Goal: Task Accomplishment & Management: Manage account settings

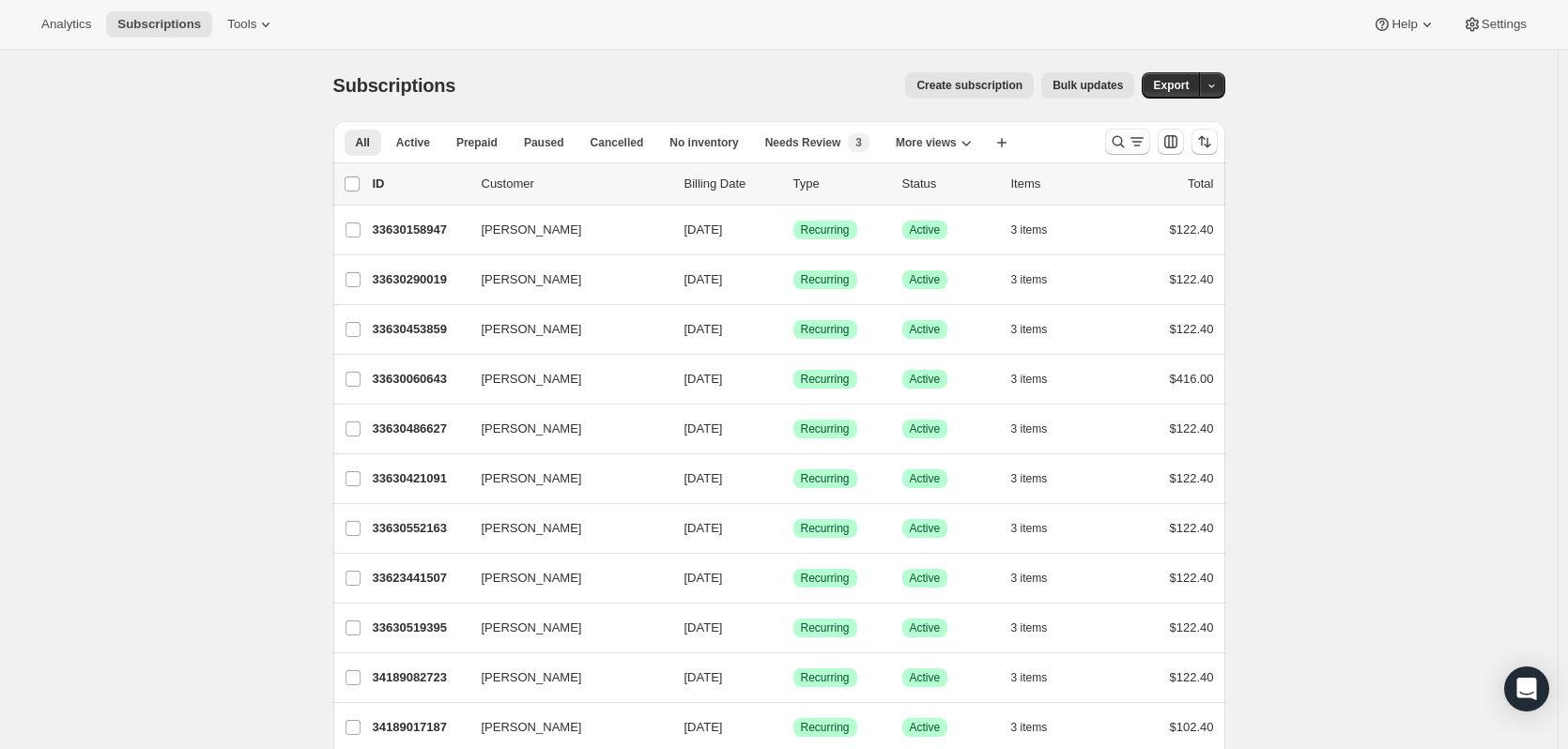
click at [1140, 131] on button "Search and filter results" at bounding box center [1127, 141] width 45 height 26
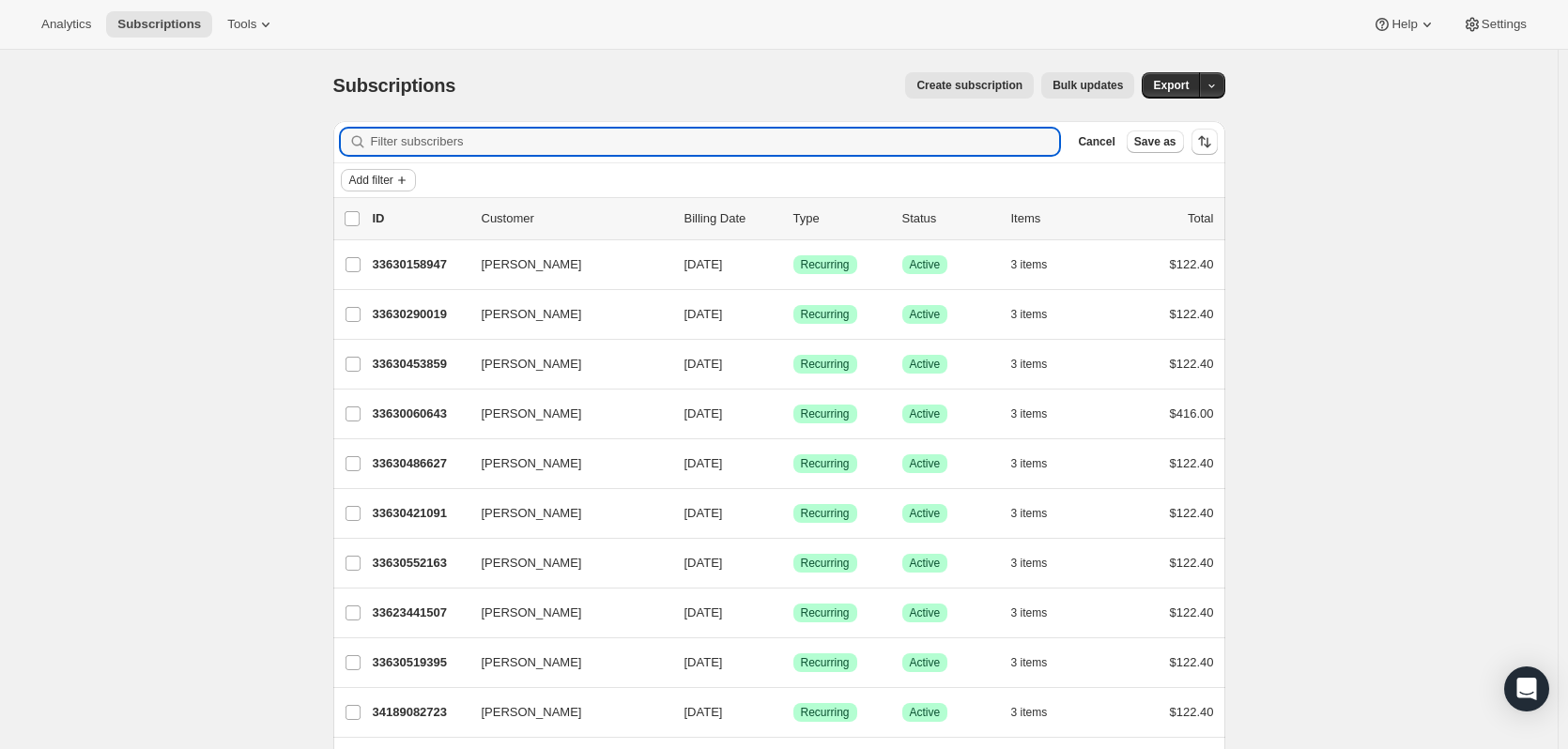
click at [409, 181] on icon "Add filter" at bounding box center [402, 181] width 15 height 15
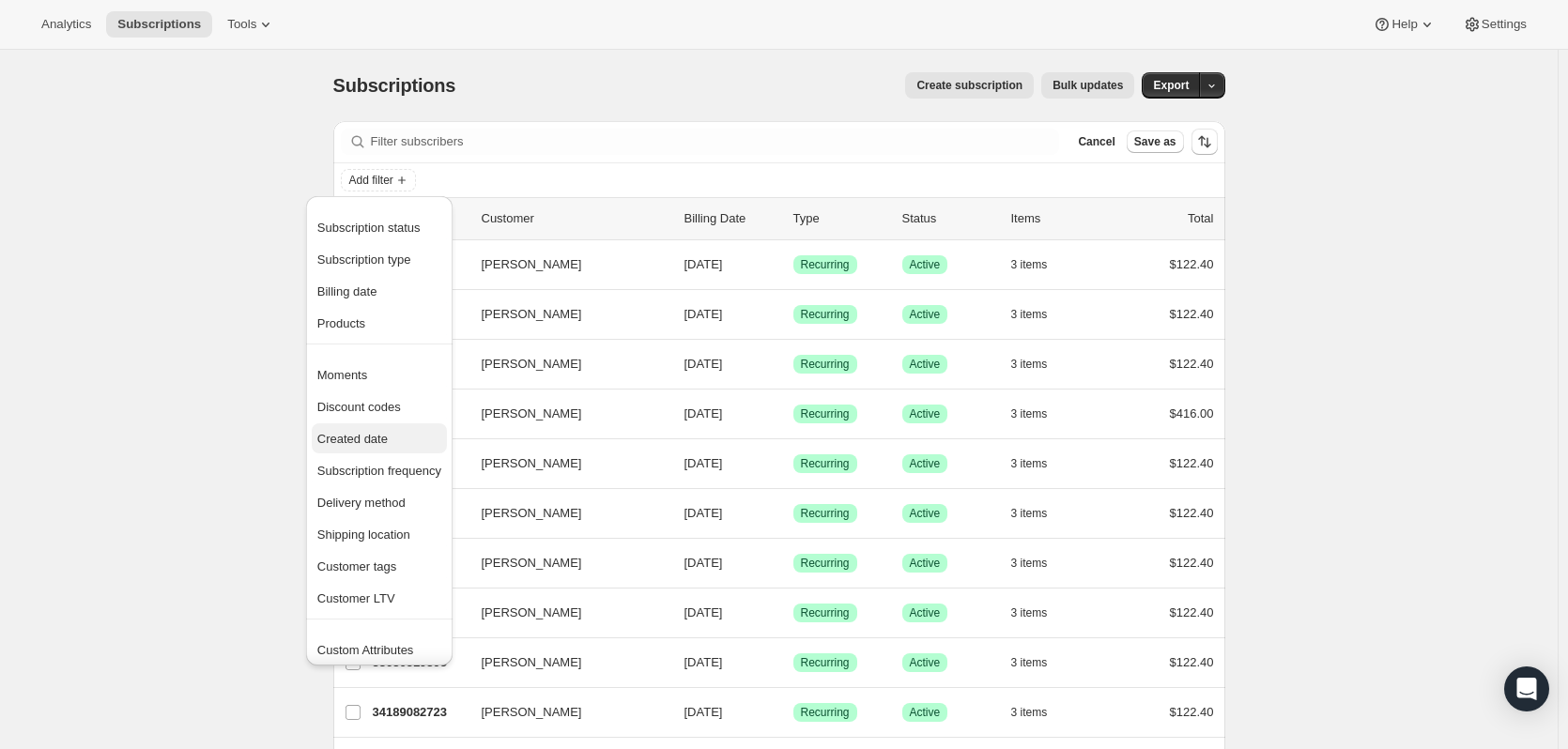
click at [357, 448] on span "Created date" at bounding box center [379, 438] width 124 height 18
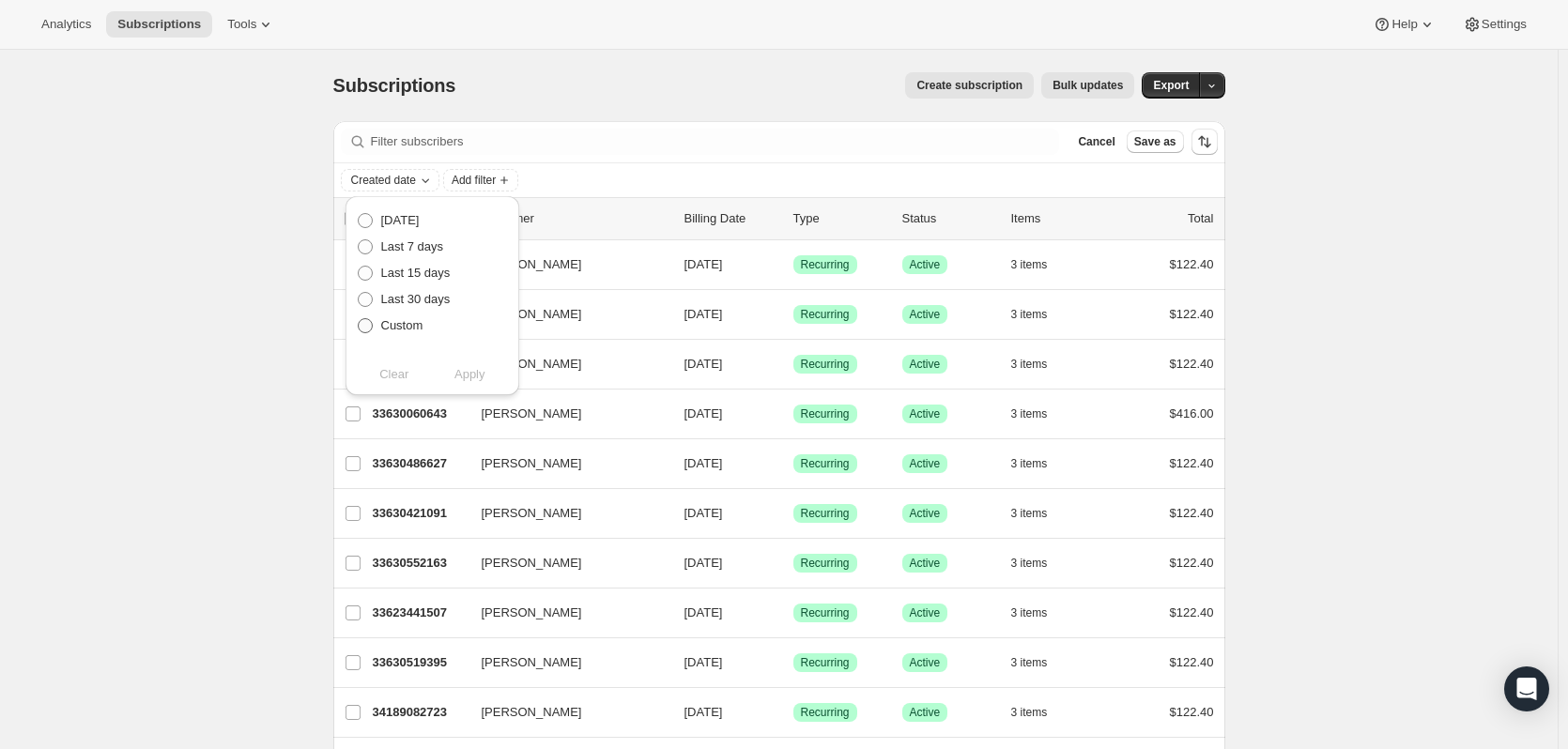
drag, startPoint x: 383, startPoint y: 333, endPoint x: 370, endPoint y: 333, distance: 13.0
click at [381, 333] on span "Custom" at bounding box center [402, 325] width 43 height 15
click at [359, 319] on input "Custom" at bounding box center [358, 318] width 1 height 1
radio input "true"
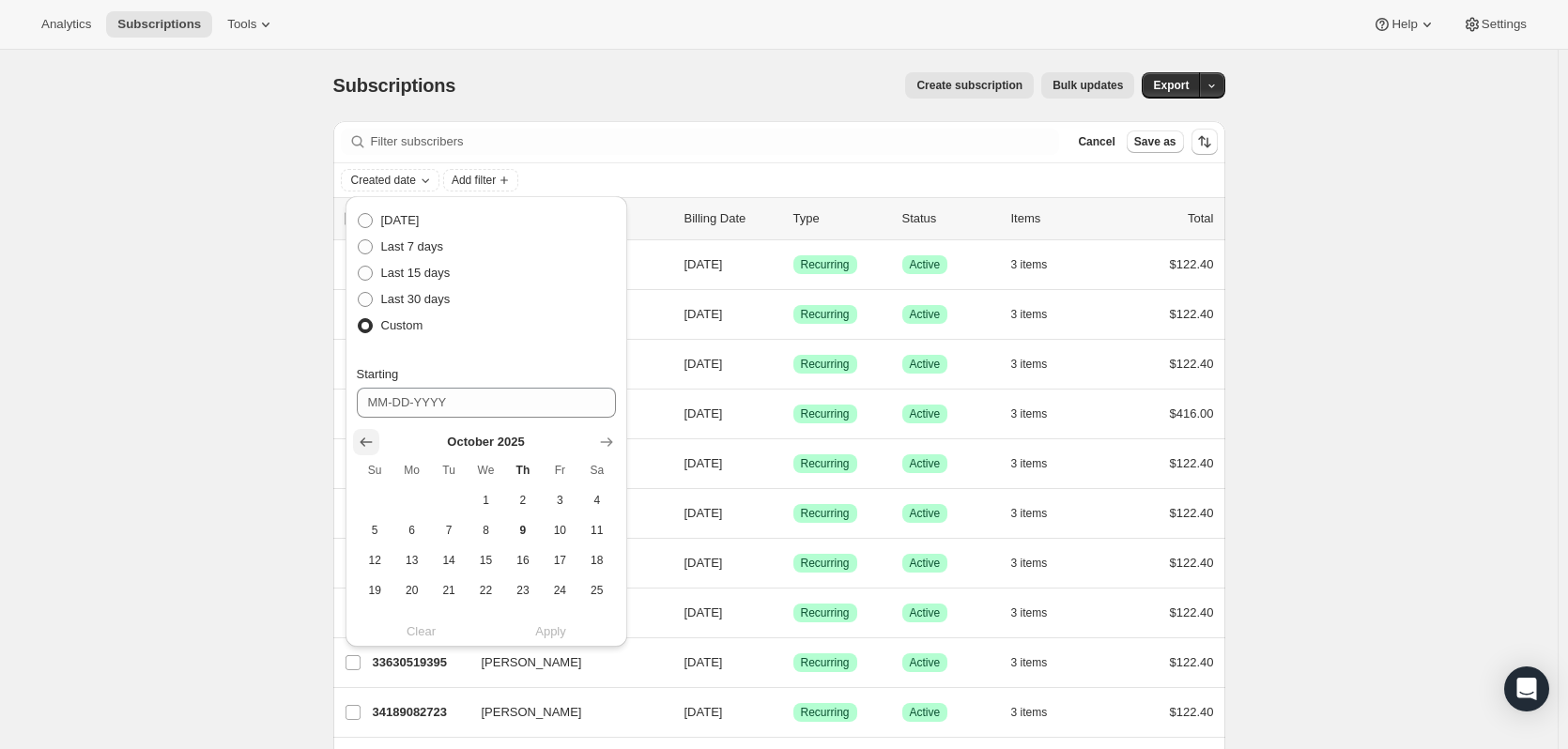
click at [368, 441] on icon "Show previous month, September 2025" at bounding box center [366, 441] width 18 height 18
click at [415, 493] on span "1" at bounding box center [411, 500] width 21 height 15
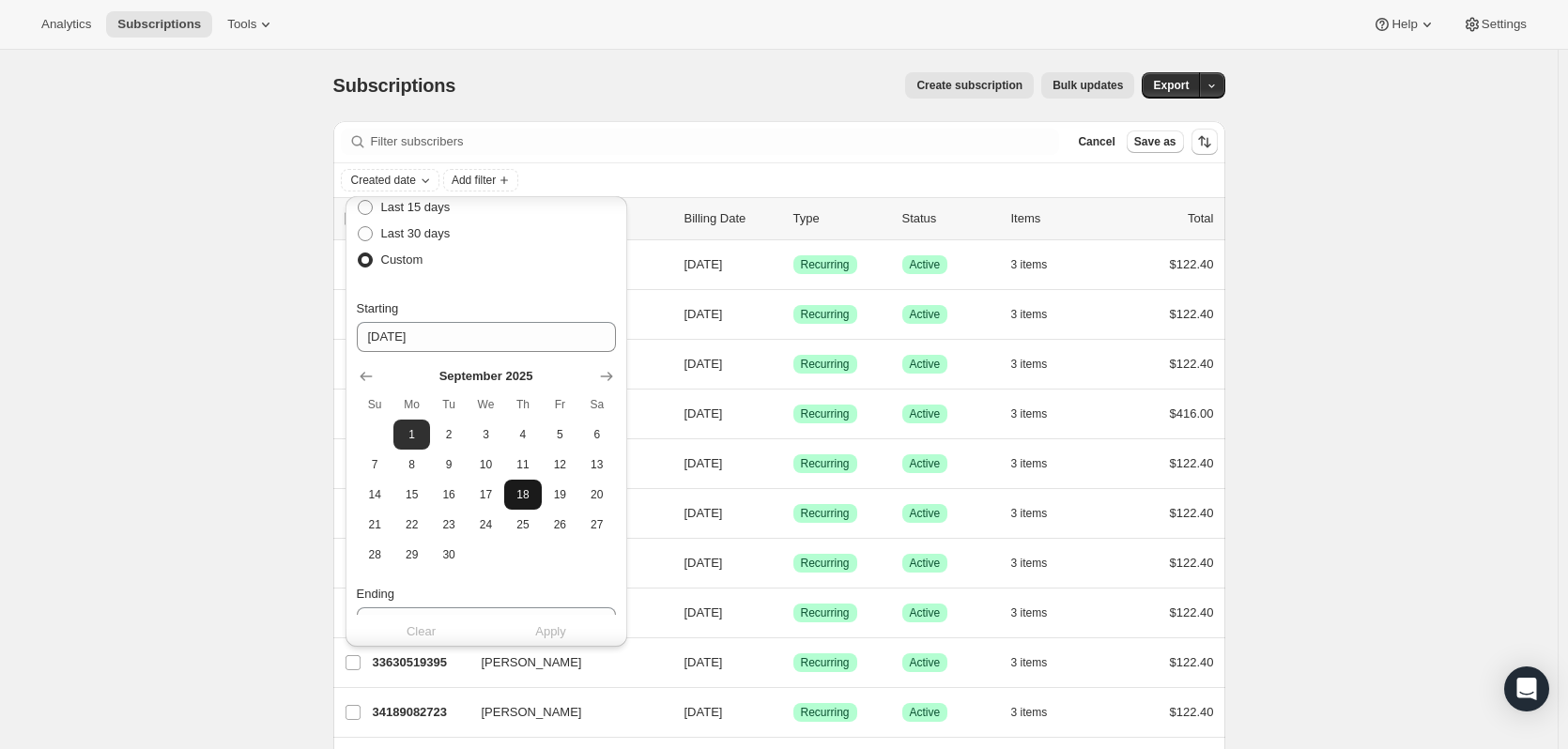
scroll to position [94, 0]
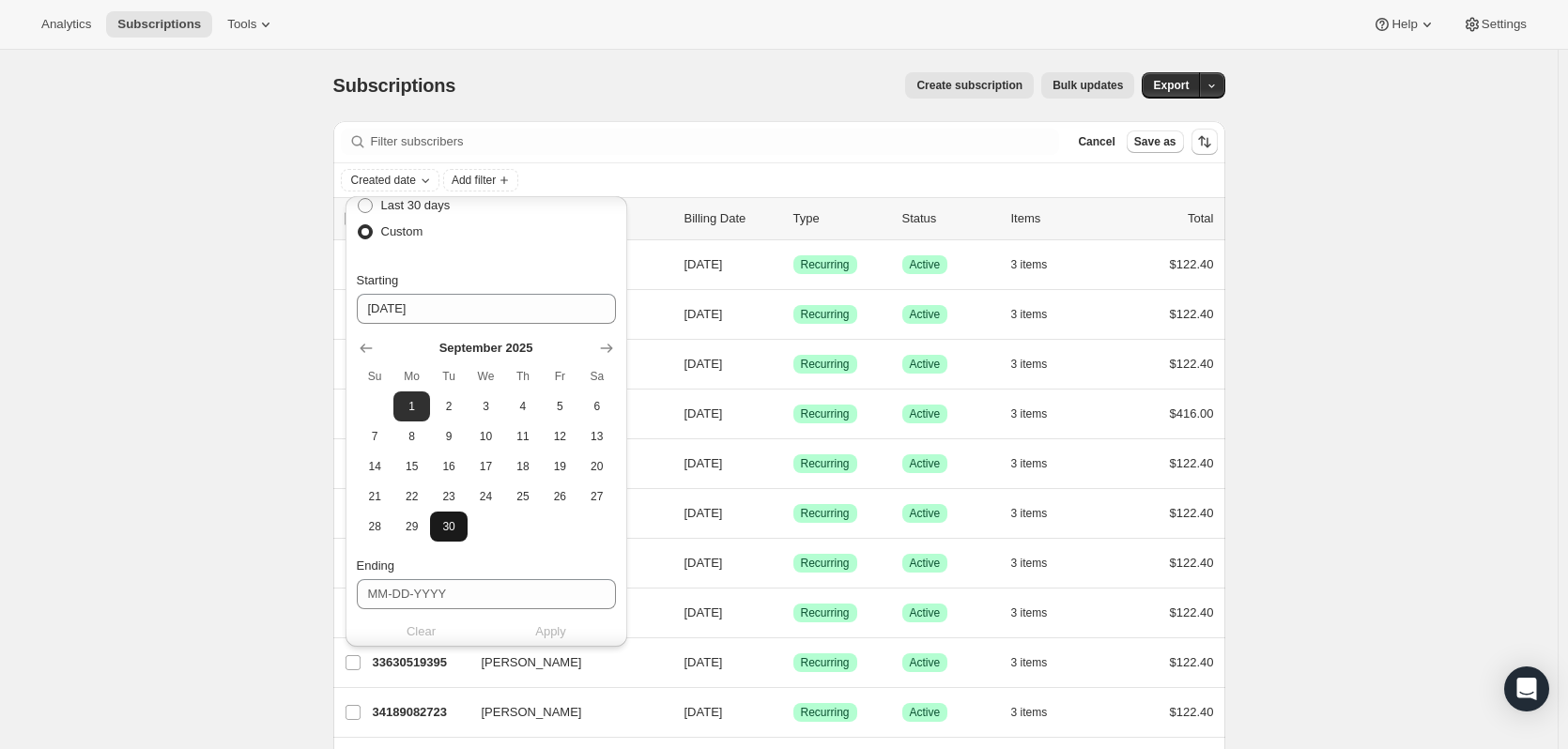
click at [452, 528] on span "30" at bounding box center [448, 527] width 21 height 15
click at [403, 406] on span "1" at bounding box center [411, 406] width 21 height 15
type input "[DATE]"
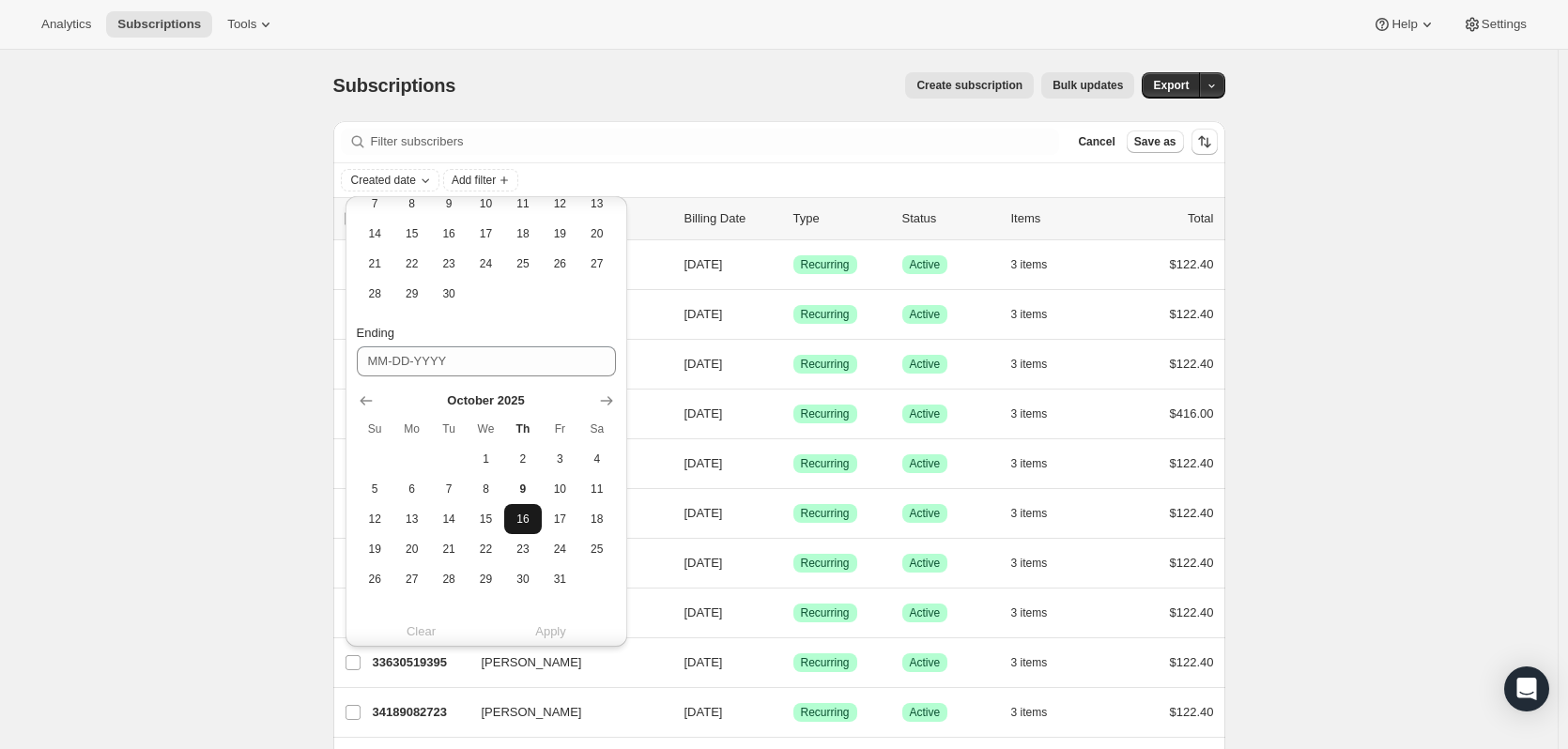
scroll to position [345, 0]
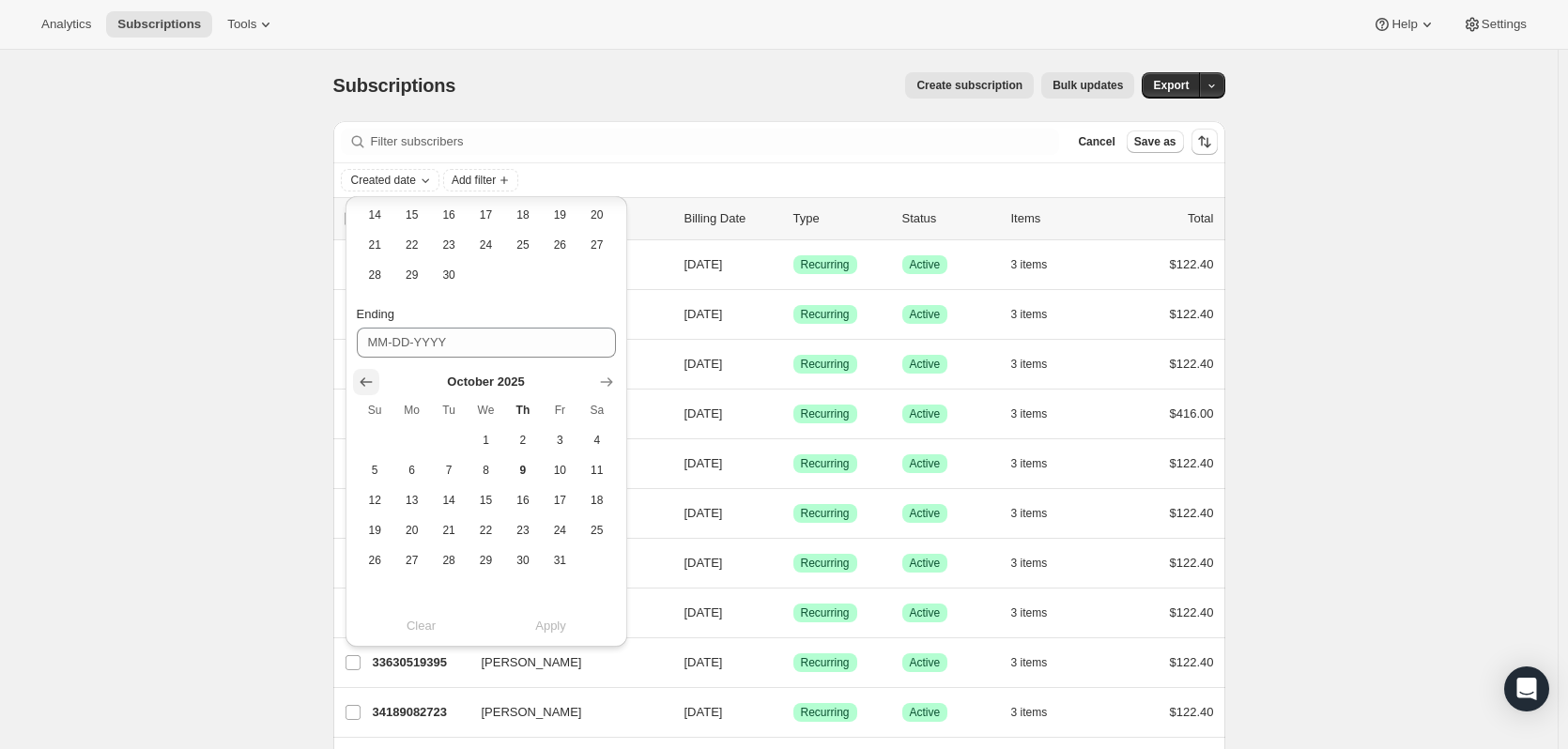
click at [360, 382] on icon "Show previous month, September 2025" at bounding box center [366, 381] width 18 height 18
click at [445, 575] on button "30" at bounding box center [448, 560] width 37 height 30
type input "[DATE]"
click at [543, 630] on span "Apply" at bounding box center [550, 626] width 31 height 18
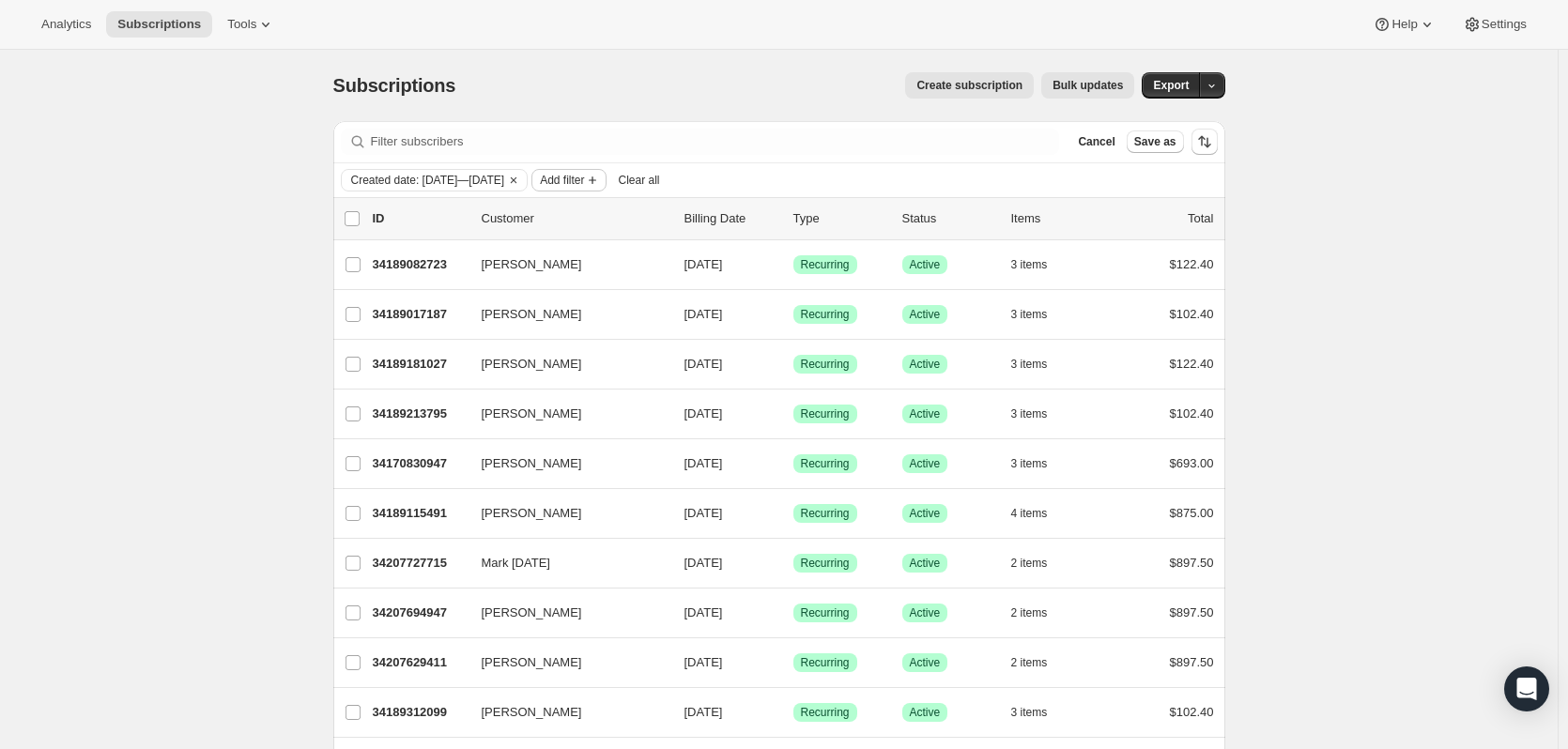
click at [584, 181] on span "Add filter" at bounding box center [562, 181] width 44 height 15
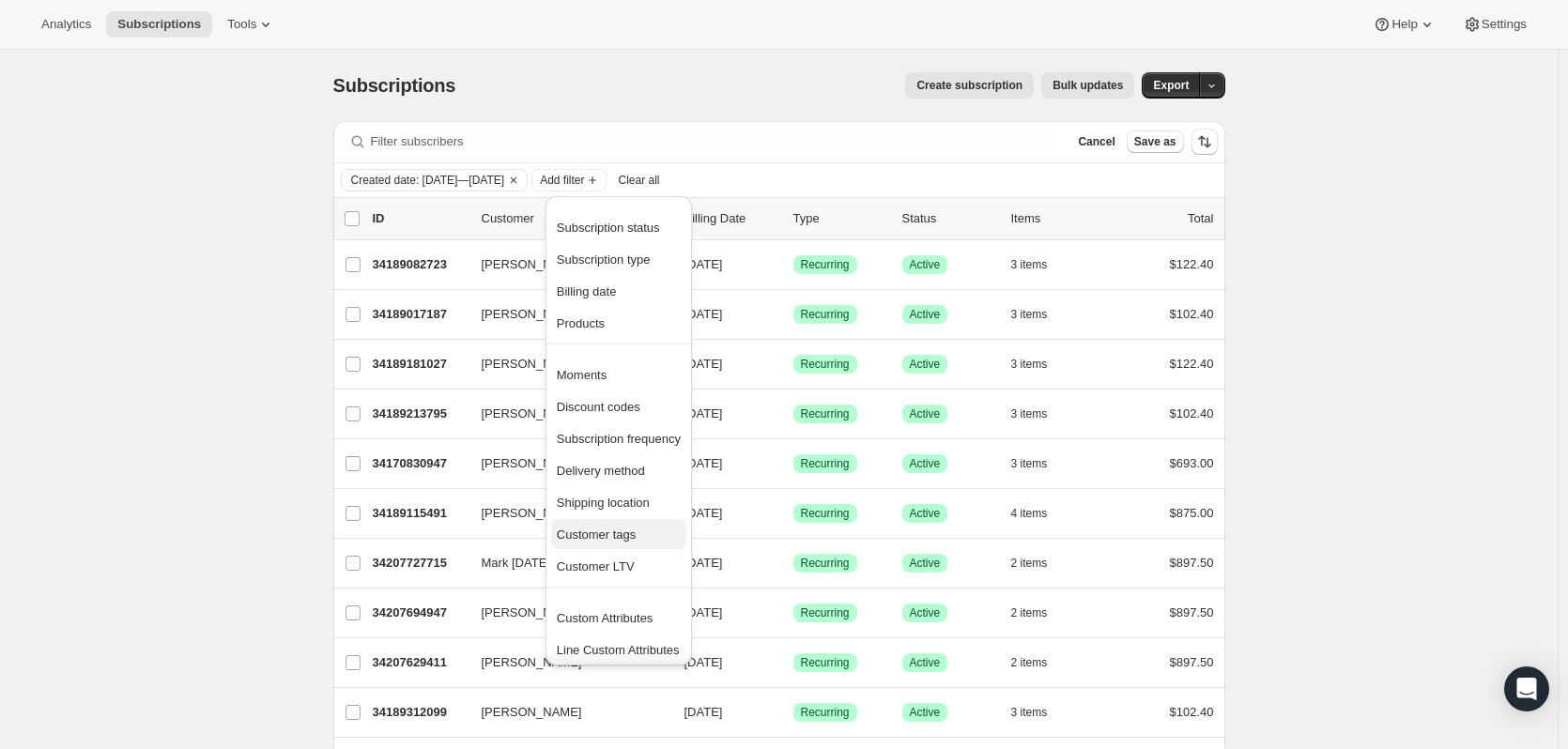
click at [639, 542] on span "Customer tags" at bounding box center [618, 534] width 124 height 18
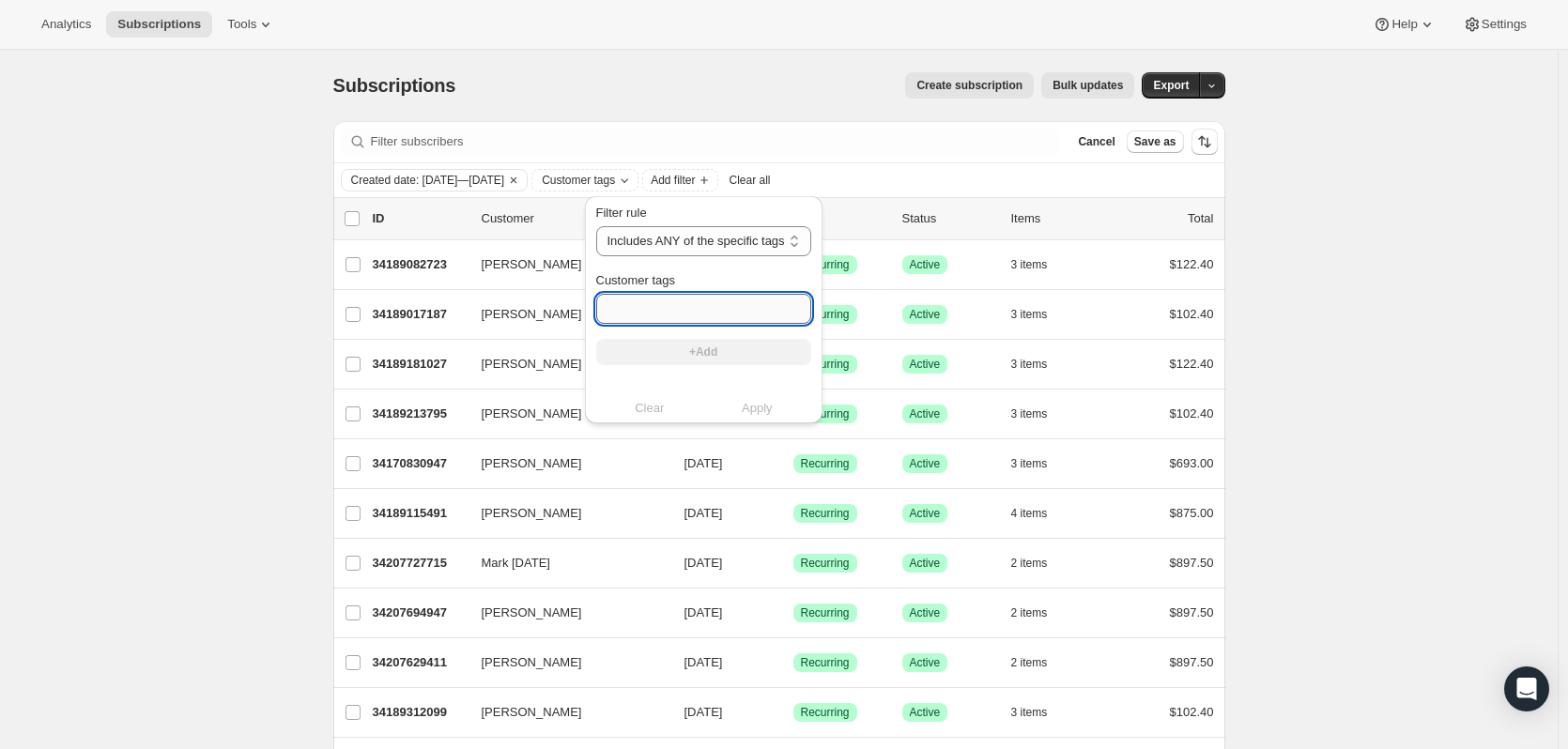
click at [663, 312] on input "Customer tags" at bounding box center [703, 309] width 215 height 30
type input "The Wine Drop"
click at [668, 362] on button "+Add" at bounding box center [703, 351] width 215 height 26
click at [689, 306] on input "Customer tags" at bounding box center [703, 309] width 215 height 30
type input "Mangia"
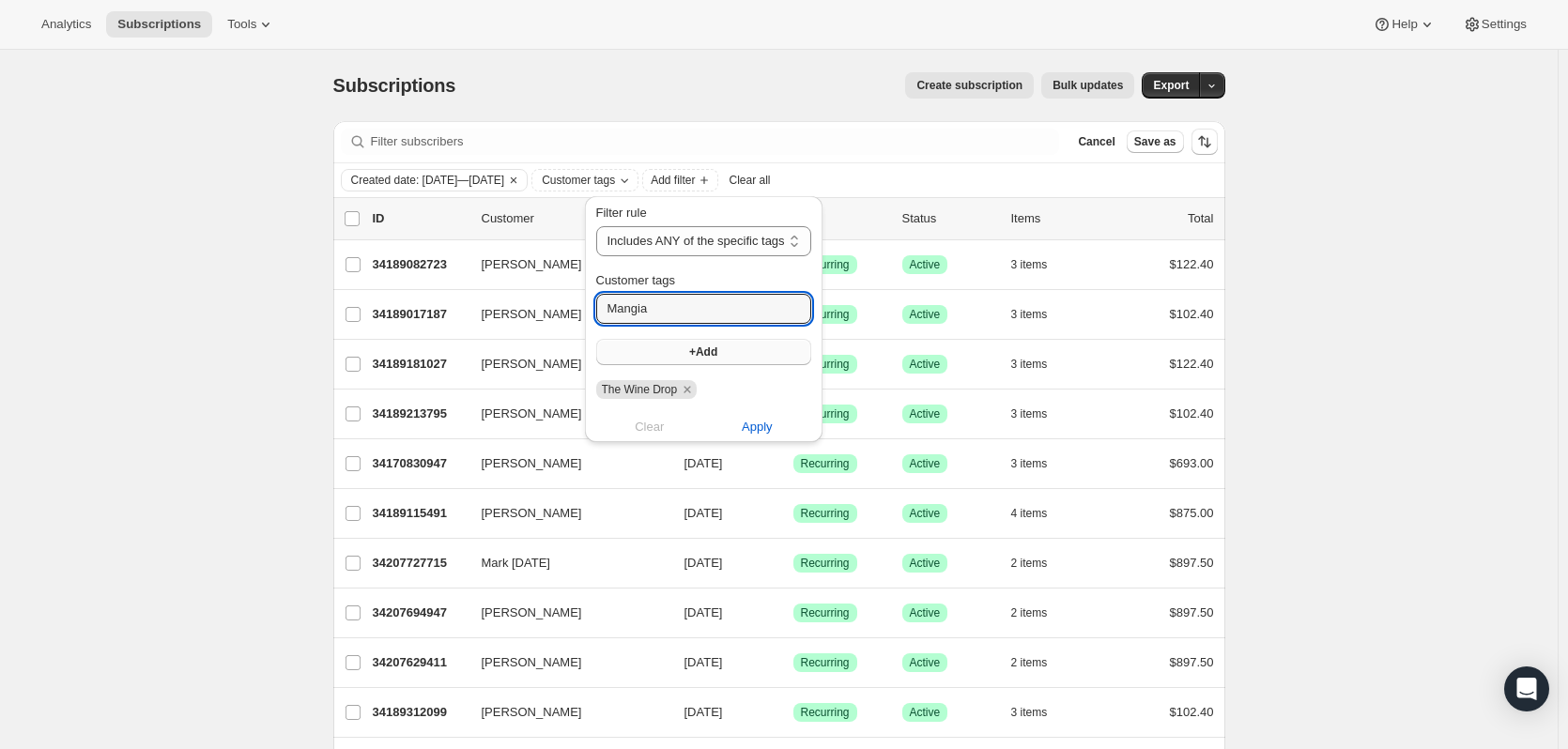
click at [678, 358] on button "+Add" at bounding box center [703, 351] width 215 height 26
click at [678, 312] on input "Customer tags" at bounding box center [703, 309] width 215 height 30
type input "The Cab Drop"
click at [717, 346] on button "+Add" at bounding box center [703, 351] width 215 height 26
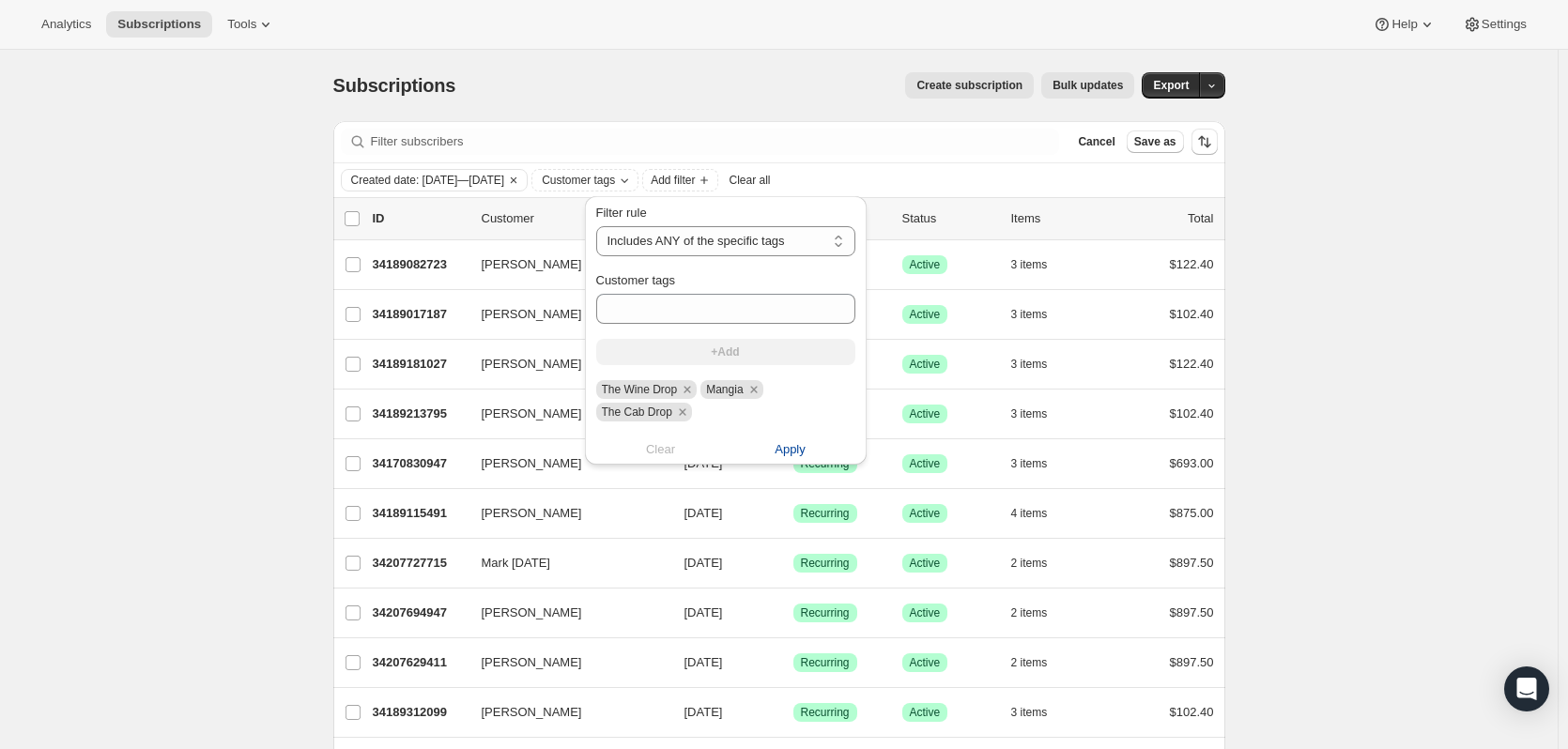
click at [788, 451] on span "Apply" at bounding box center [790, 449] width 31 height 18
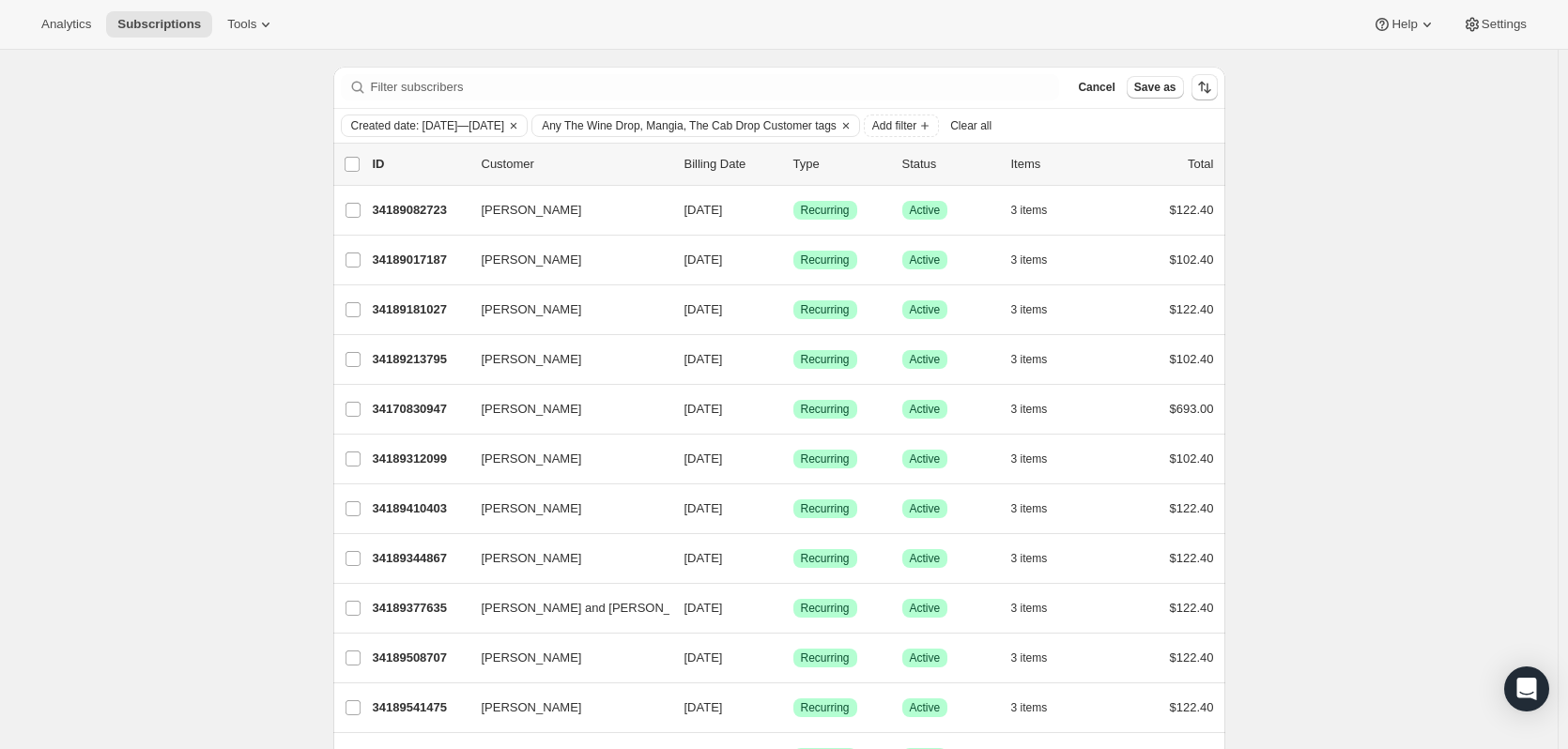
scroll to position [0, 0]
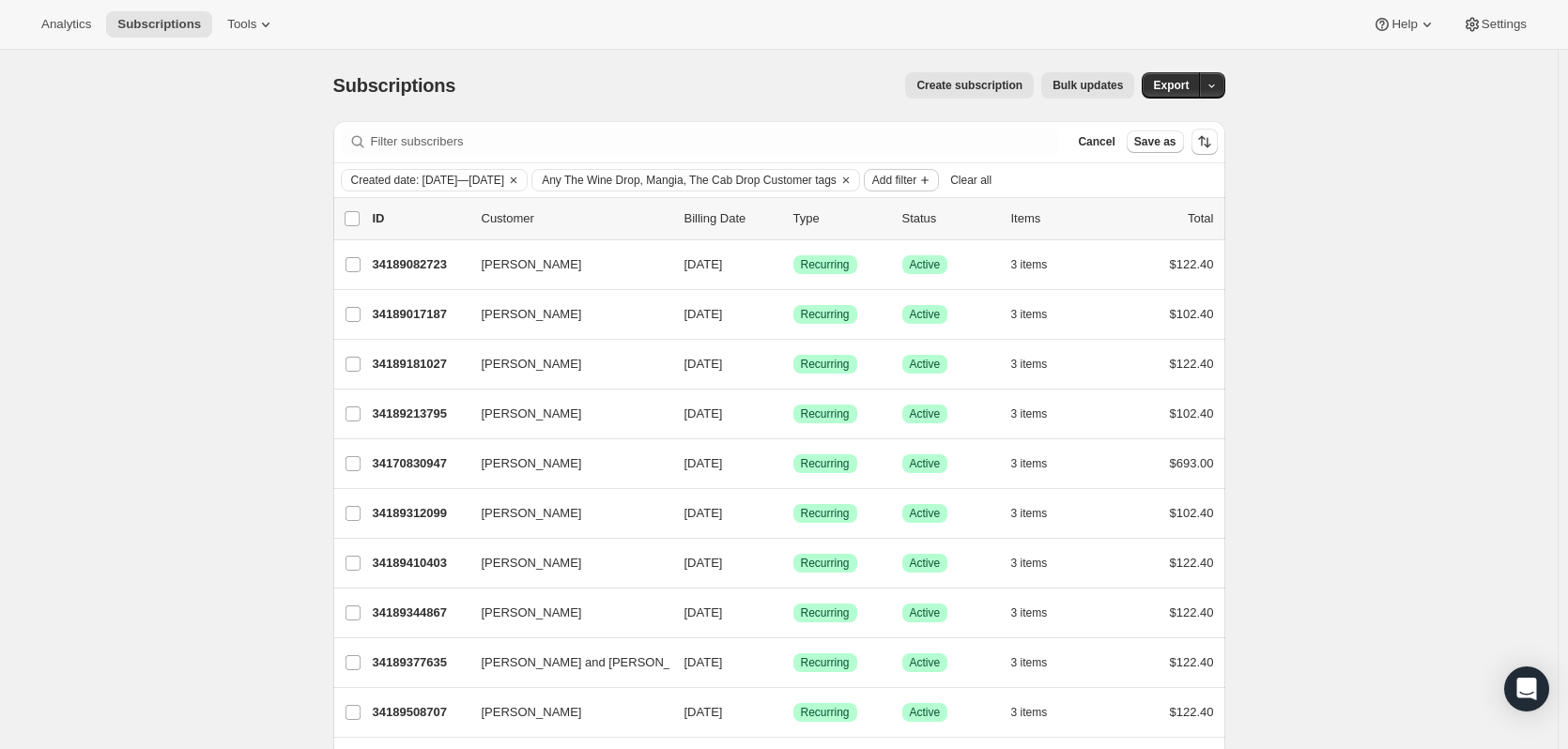
click at [916, 179] on span "Add filter" at bounding box center [894, 181] width 44 height 15
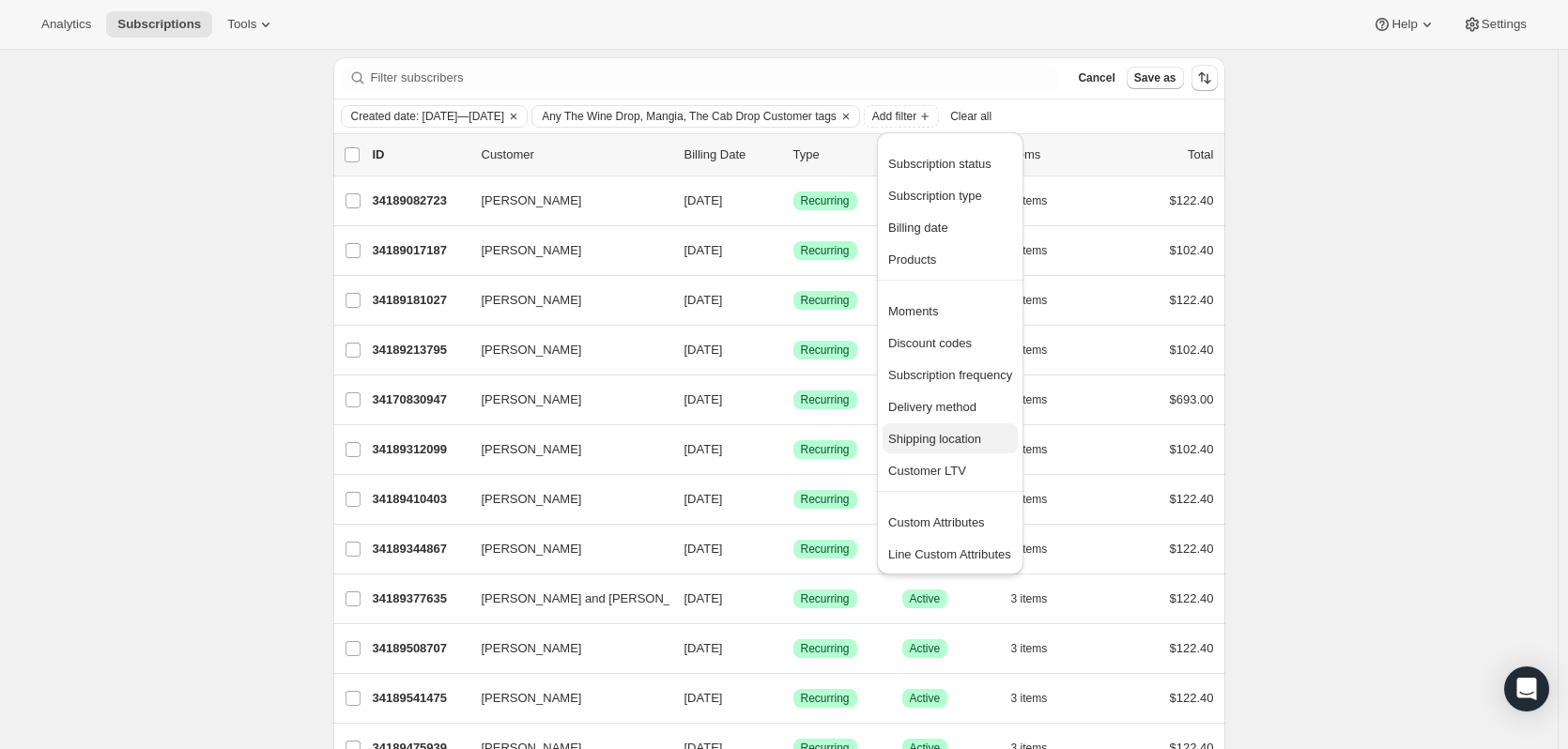
scroll to position [94, 0]
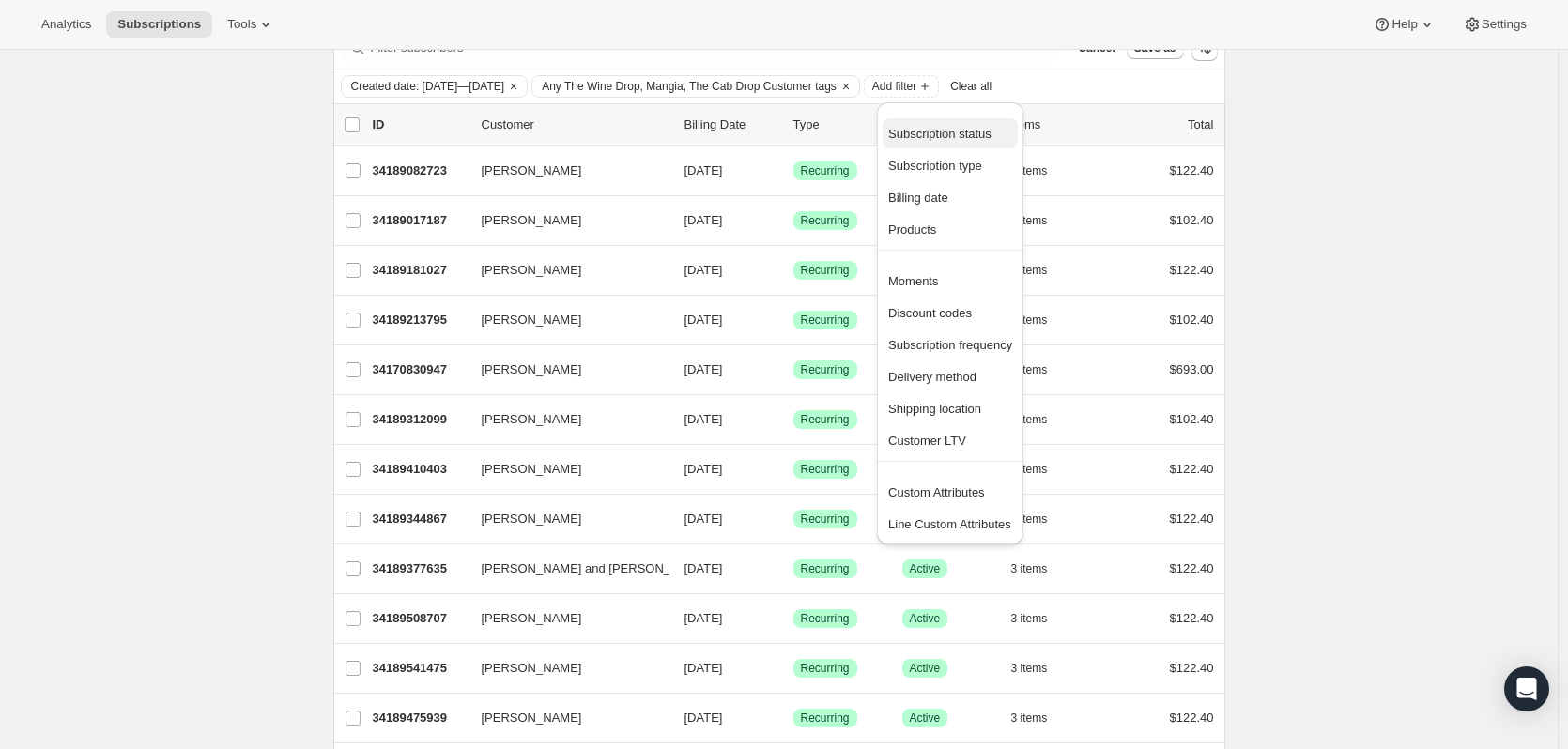
click at [937, 140] on span "Subscription status" at bounding box center [939, 134] width 104 height 15
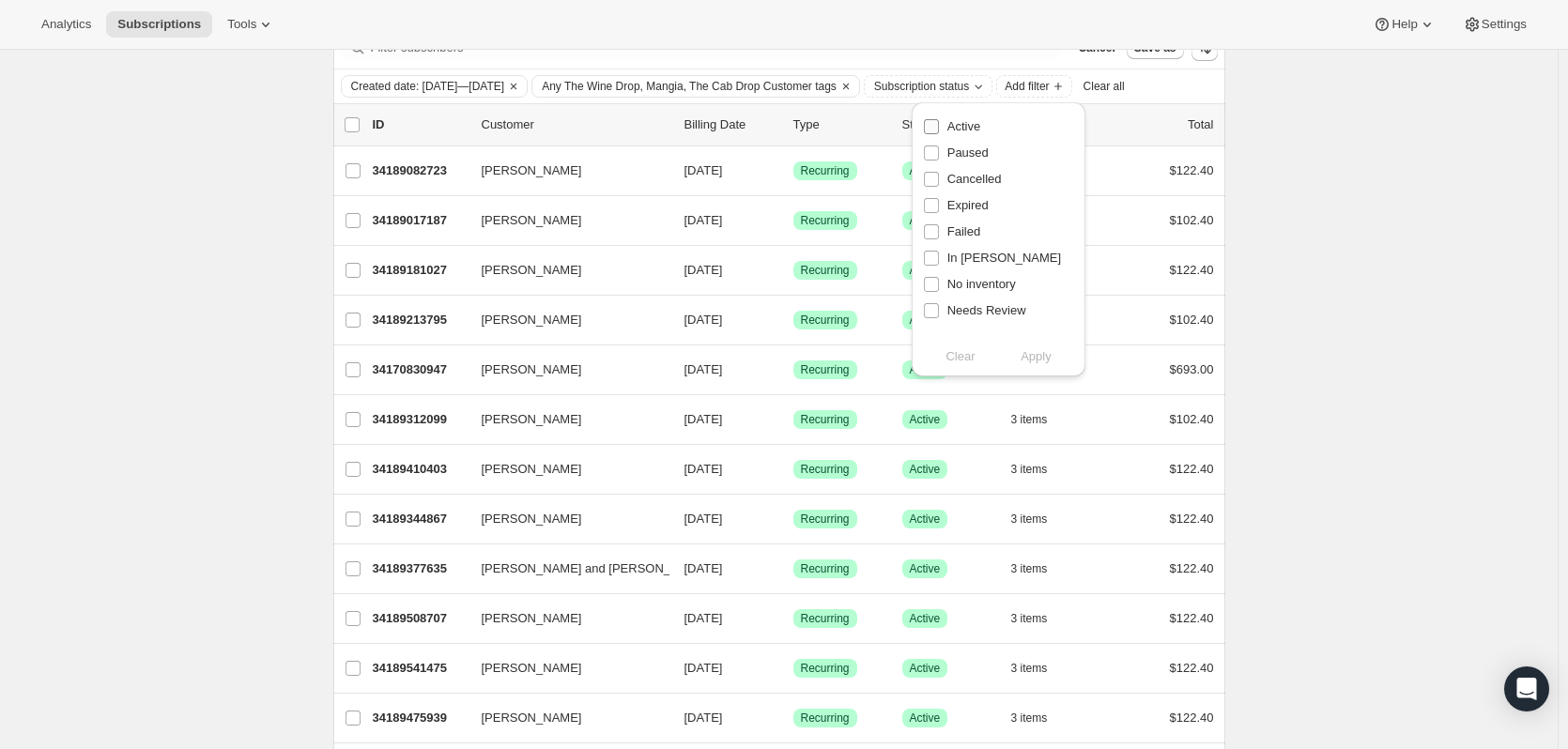
click at [949, 125] on span "Active" at bounding box center [963, 126] width 33 height 15
click at [938, 125] on input "Active" at bounding box center [932, 127] width 15 height 15
checkbox input "true"
click at [1057, 356] on button "Apply" at bounding box center [1036, 356] width 99 height 30
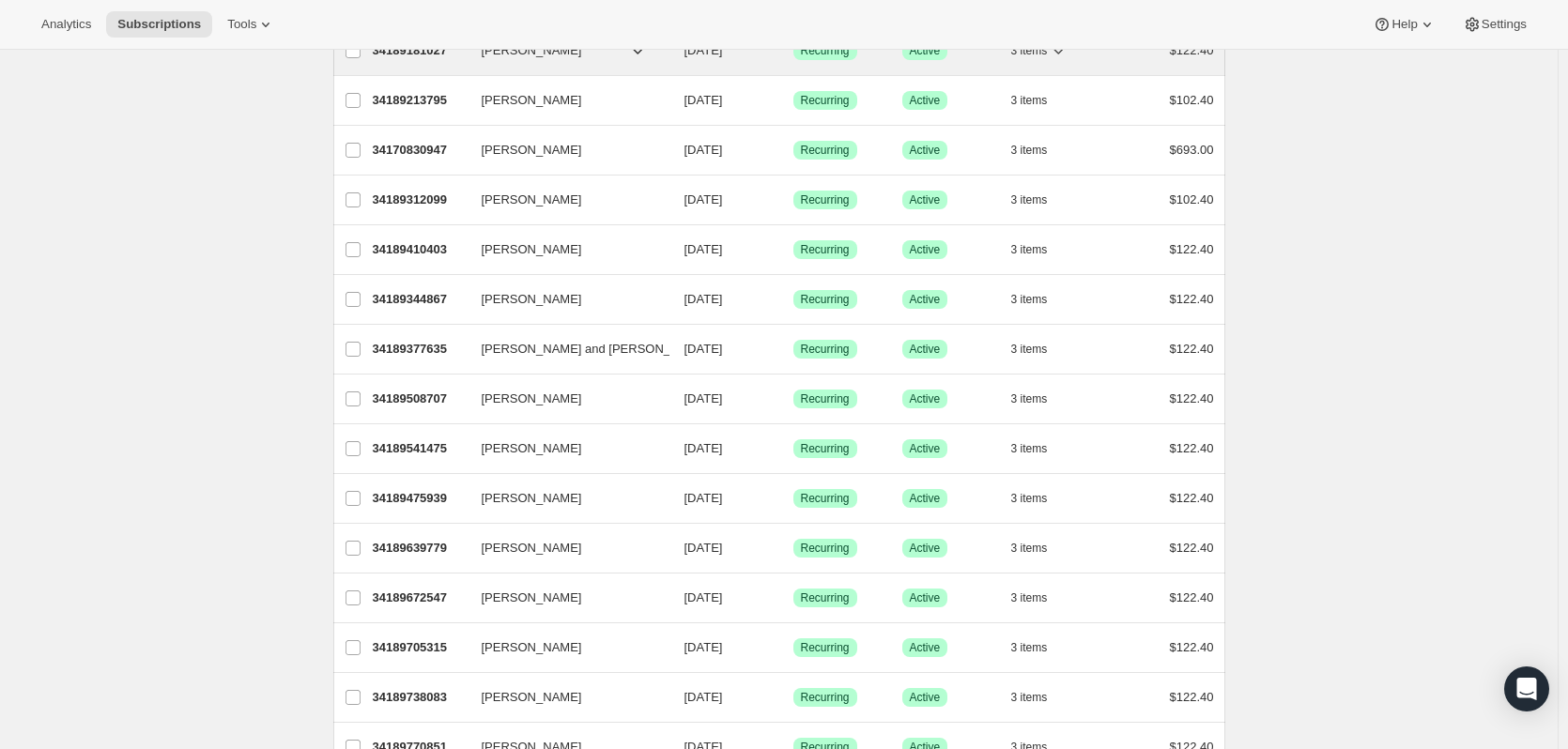
scroll to position [0, 0]
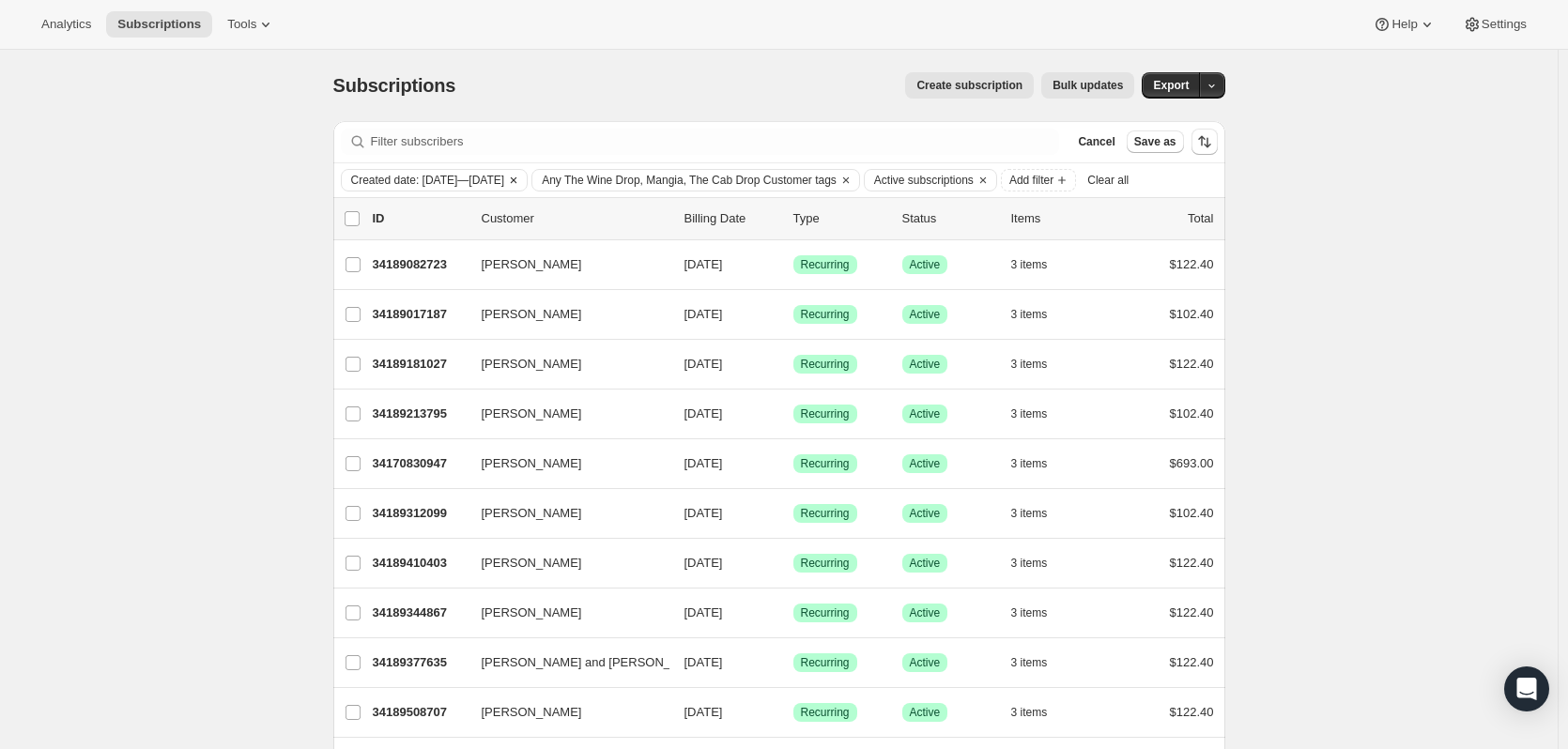
click at [505, 177] on span "Created date: [DATE]—[DATE]" at bounding box center [428, 181] width 154 height 15
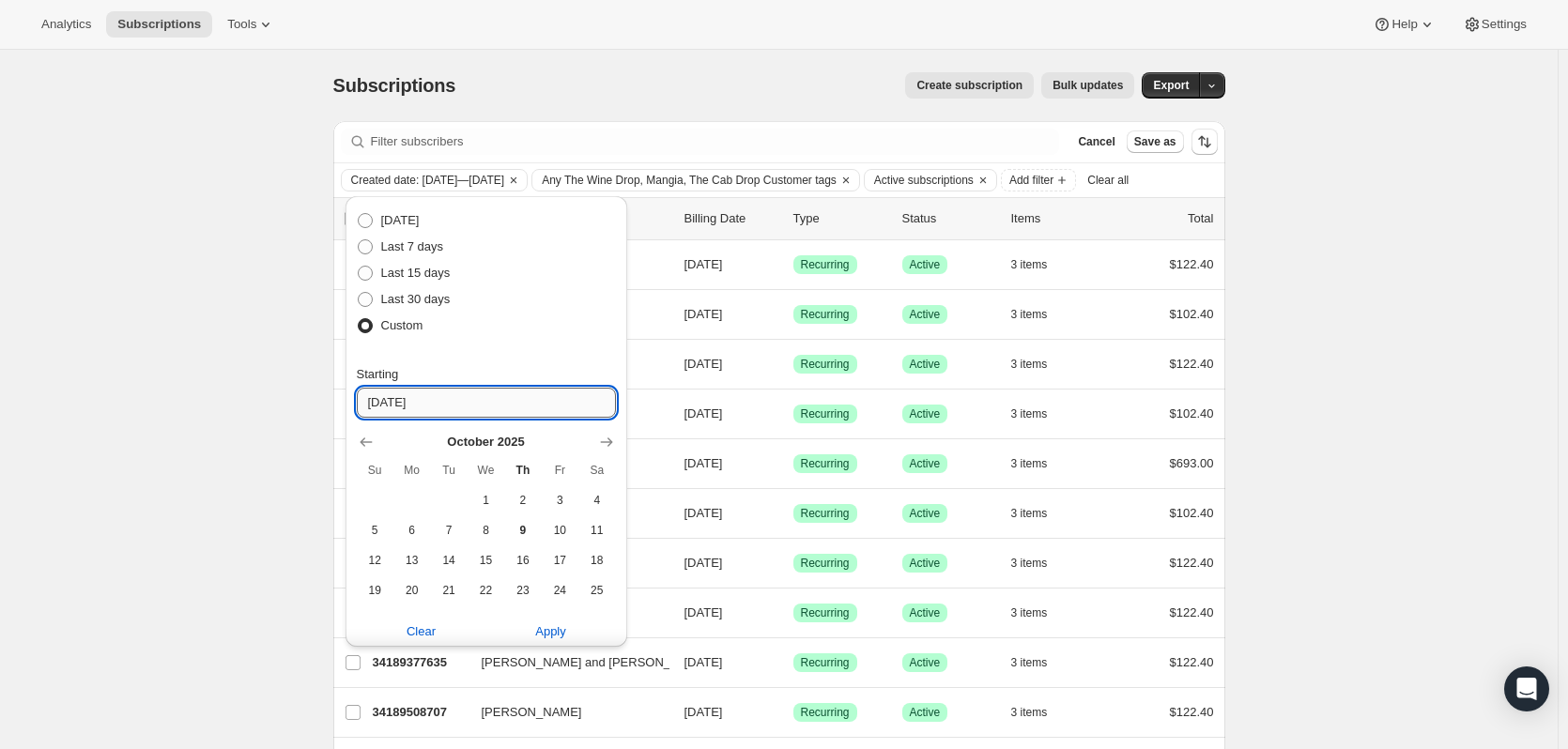
click at [422, 408] on input "[DATE]" at bounding box center [487, 403] width 259 height 30
click at [362, 435] on icon "Show previous month, September 2025" at bounding box center [366, 441] width 18 height 18
click at [366, 434] on icon "Show previous month, August 2025" at bounding box center [366, 441] width 18 height 18
click at [556, 504] on span "1" at bounding box center [560, 500] width 21 height 15
type input "[DATE]"
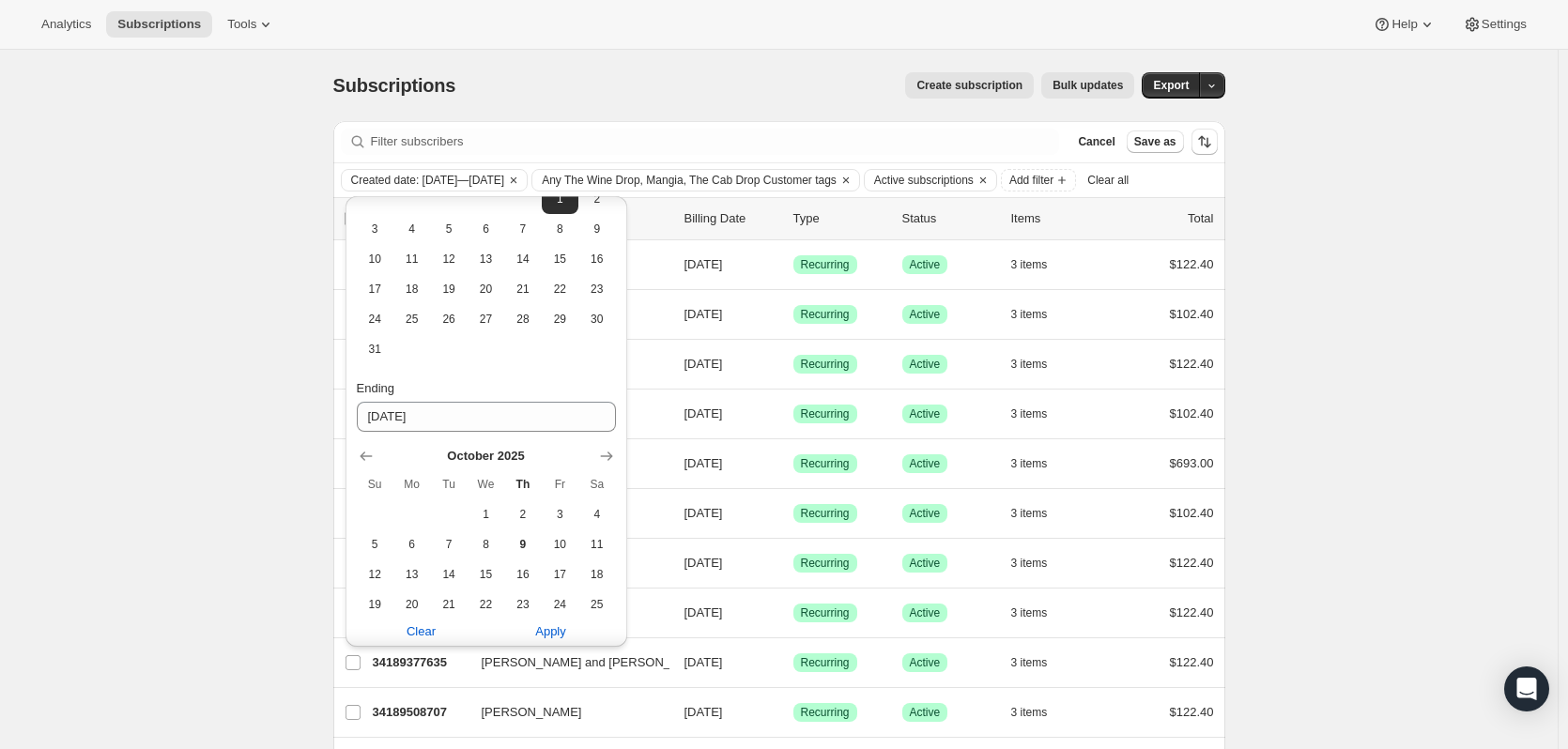
scroll to position [282, 0]
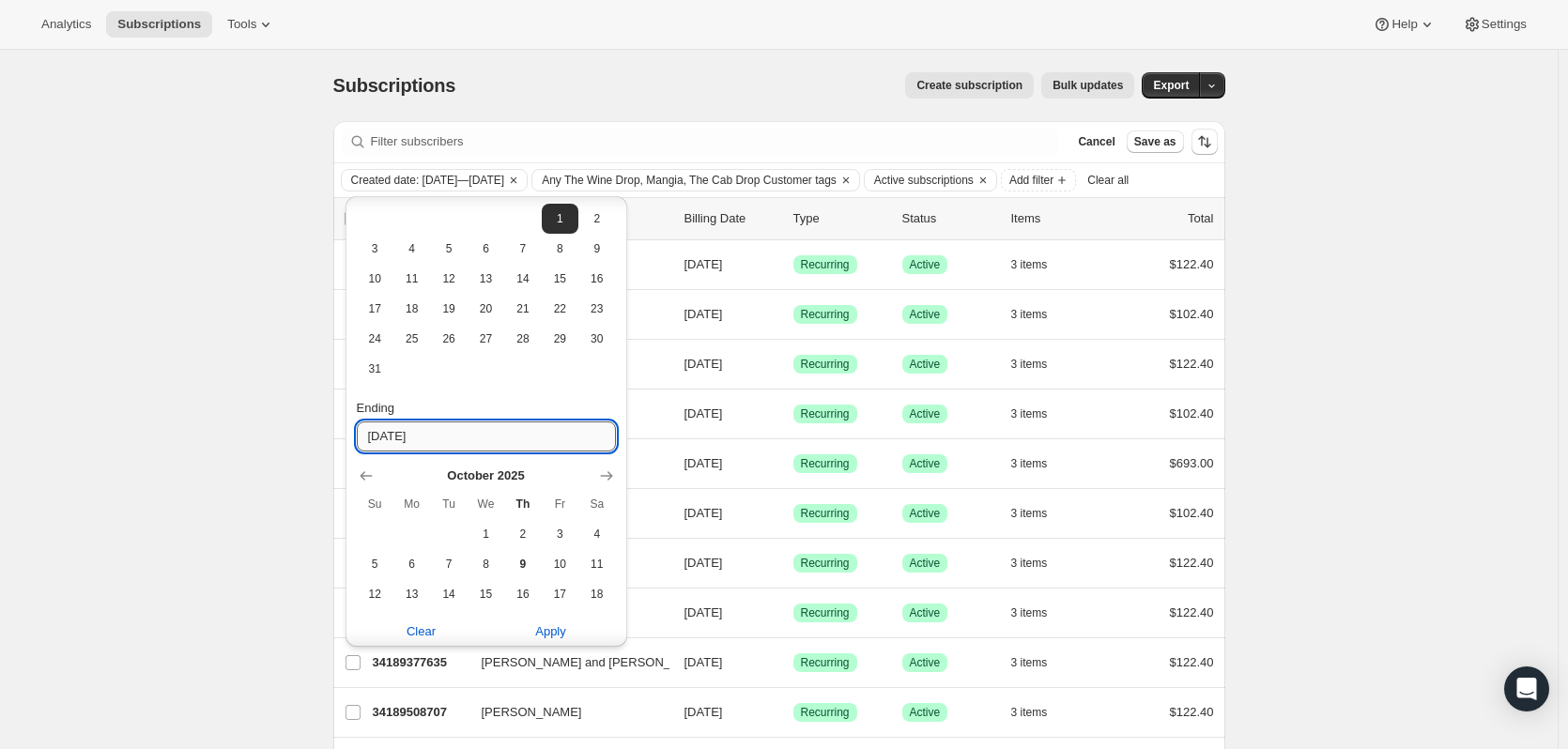
click at [418, 438] on input "[DATE]" at bounding box center [487, 436] width 259 height 30
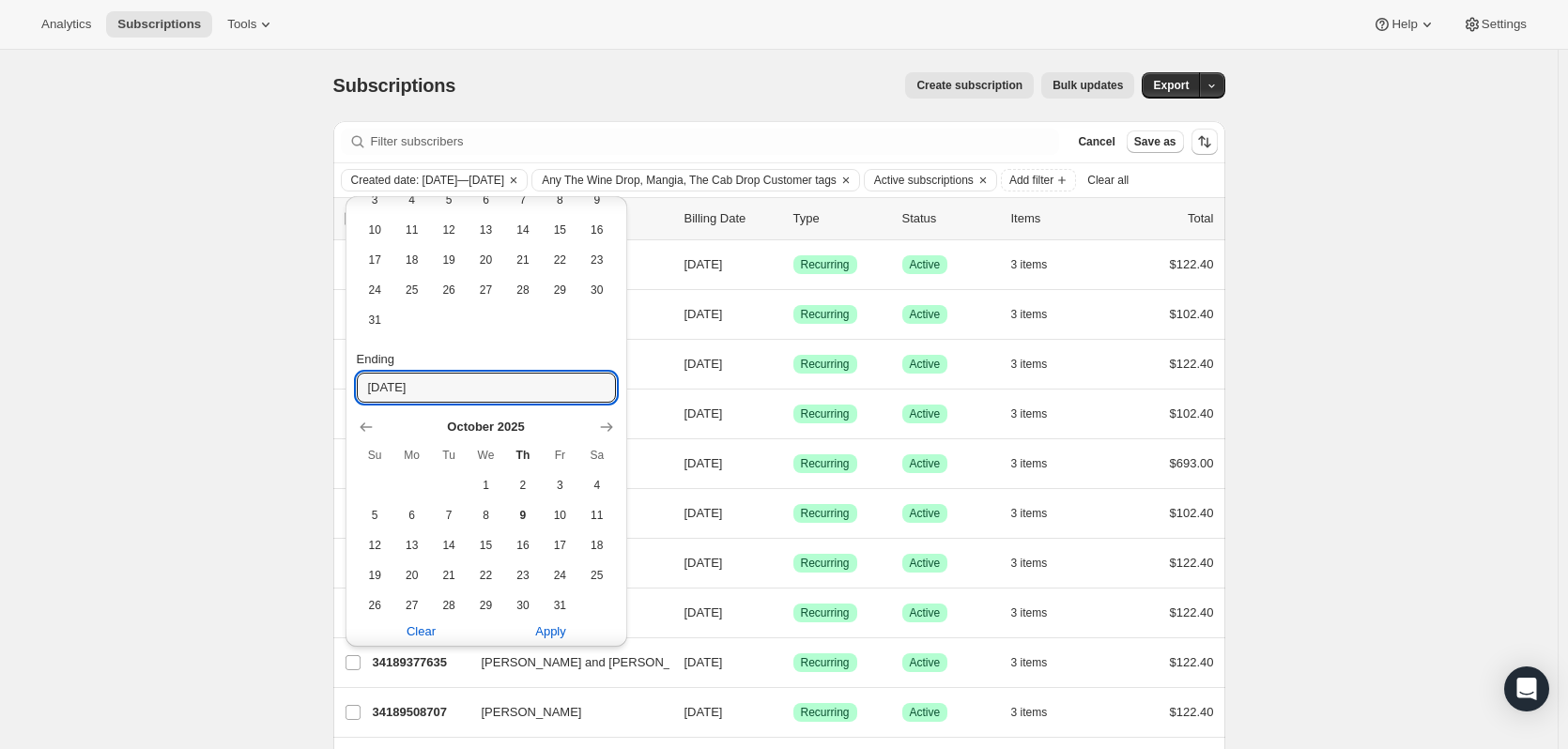
scroll to position [375, 0]
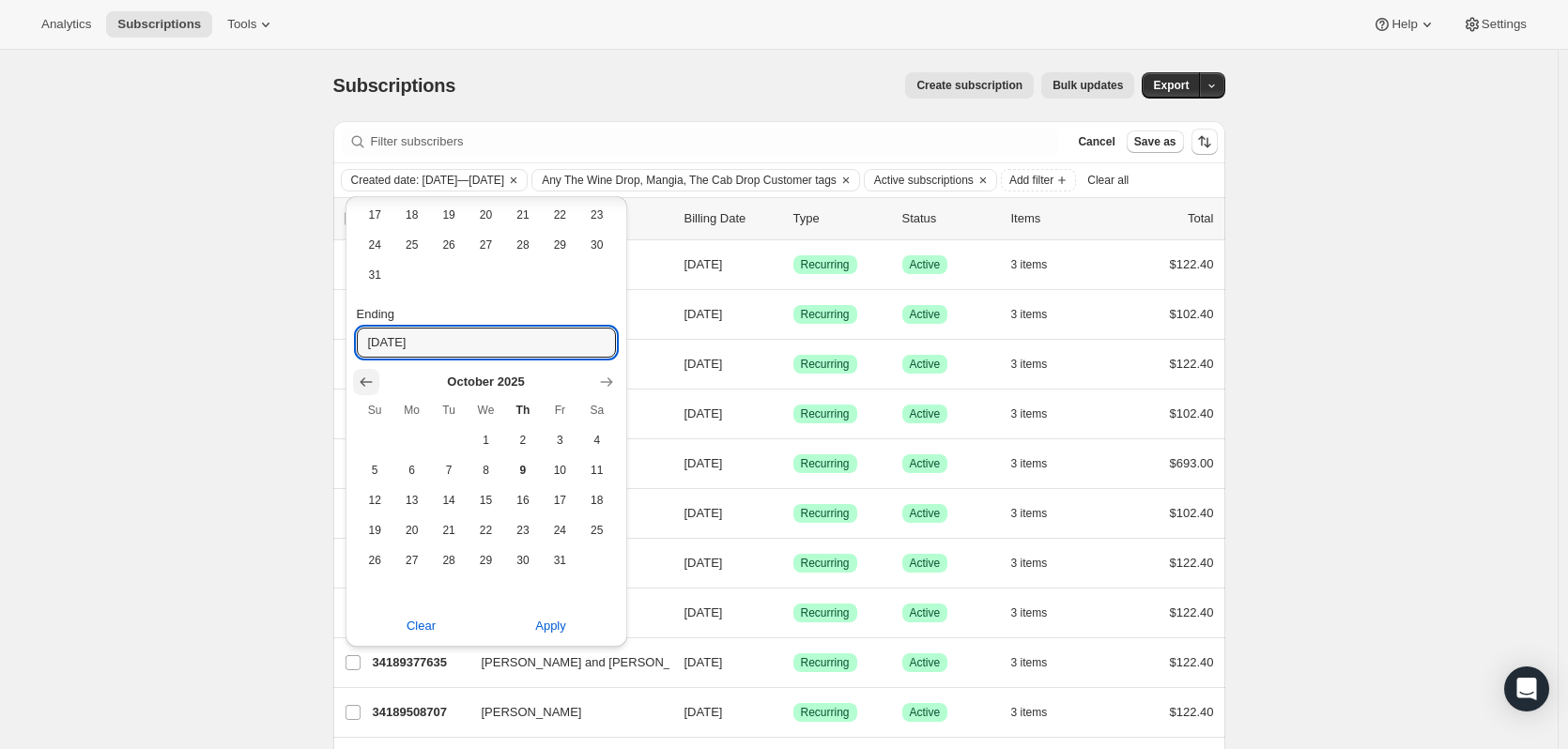
click at [369, 383] on icon "Show previous month, September 2025" at bounding box center [366, 381] width 18 height 18
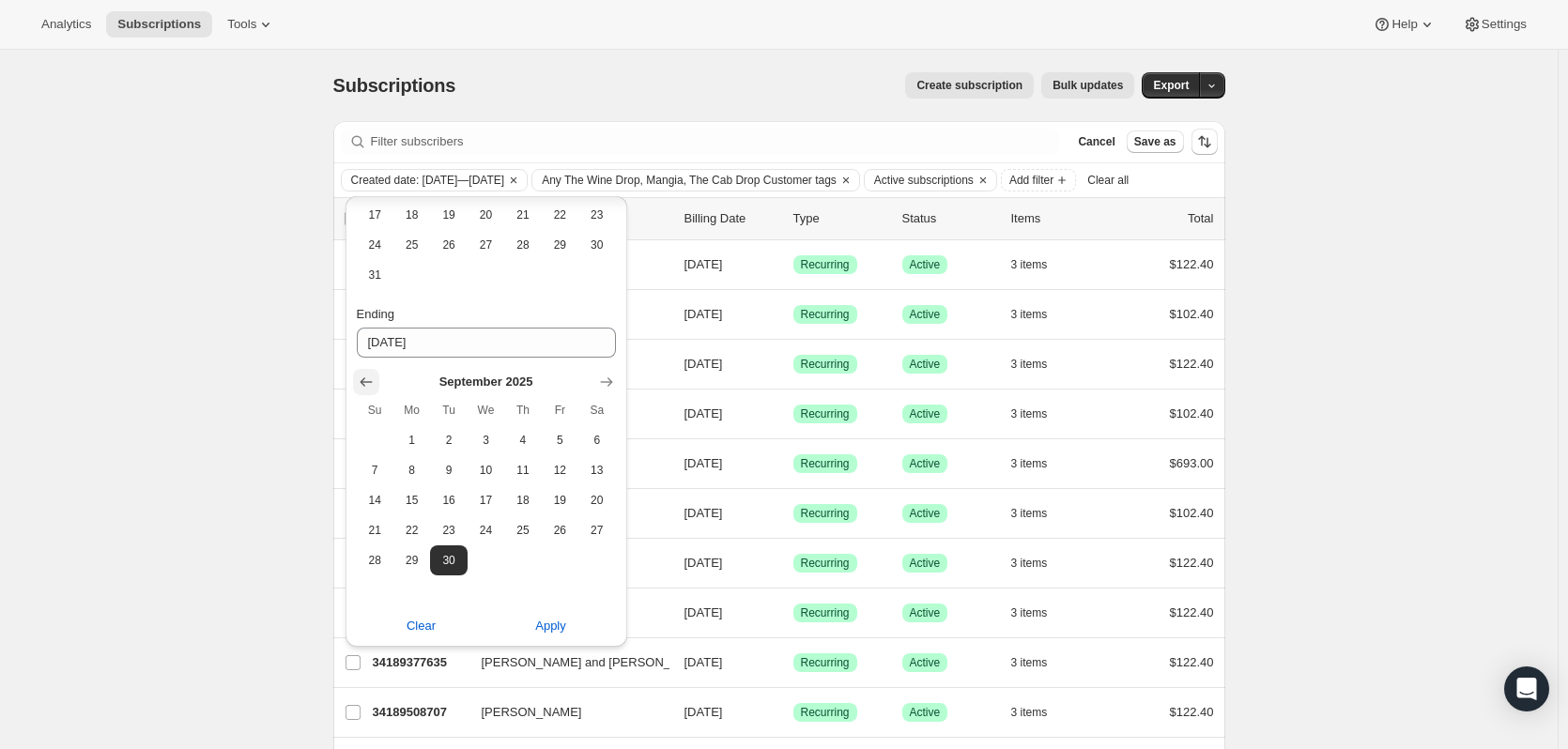
click at [369, 383] on icon "Show previous month, August 2025" at bounding box center [366, 381] width 18 height 18
click at [391, 584] on button "31" at bounding box center [375, 590] width 37 height 30
type input "[DATE]"
click at [564, 639] on span "Apply" at bounding box center [550, 631] width 31 height 18
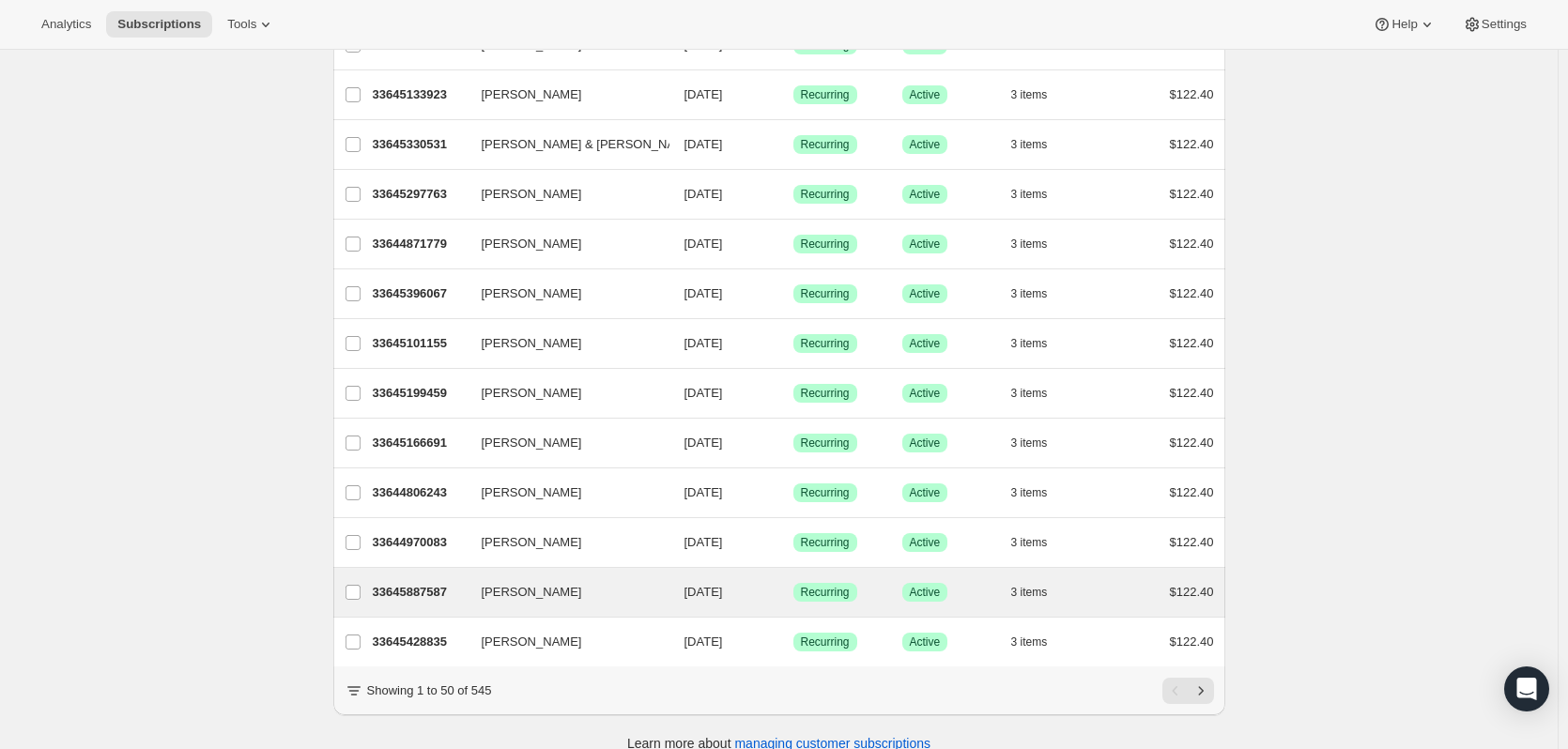
scroll to position [2098, 0]
